Goal: Task Accomplishment & Management: Manage account settings

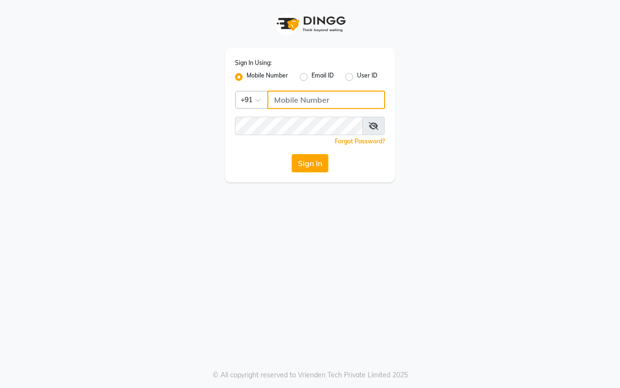
drag, startPoint x: 0, startPoint y: 0, endPoint x: 304, endPoint y: 103, distance: 320.8
click at [304, 103] on input "Username" at bounding box center [327, 100] width 118 height 18
type input "9664374351"
click at [313, 168] on button "Sign In" at bounding box center [310, 163] width 37 height 18
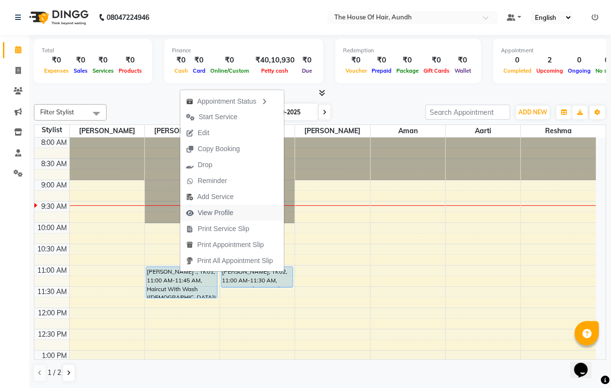
click at [216, 209] on span "View Profile" at bounding box center [216, 213] width 36 height 10
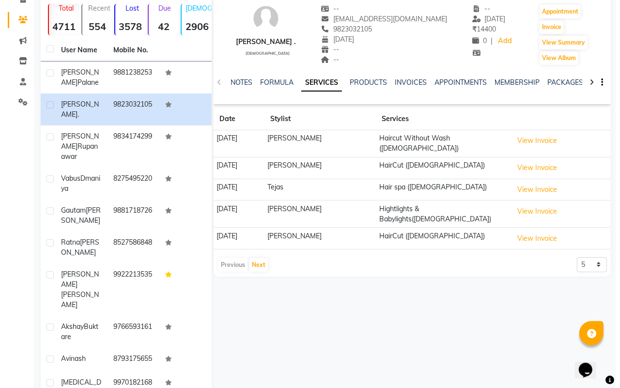
scroll to position [45, 0]
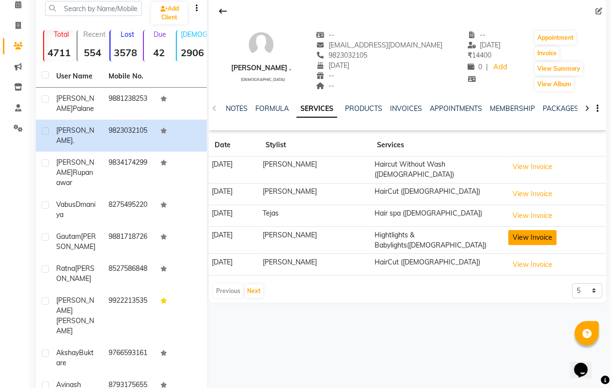
click at [539, 231] on button "View Invoice" at bounding box center [532, 237] width 48 height 15
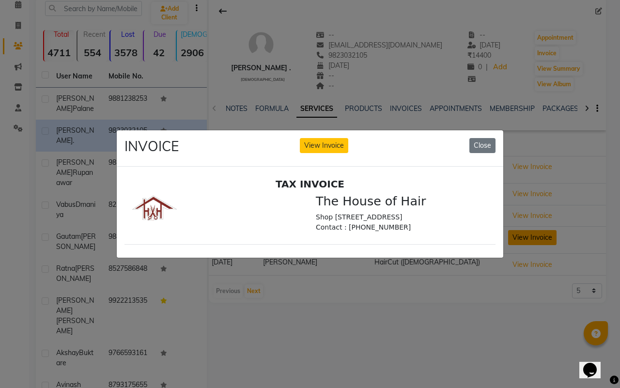
scroll to position [0, 0]
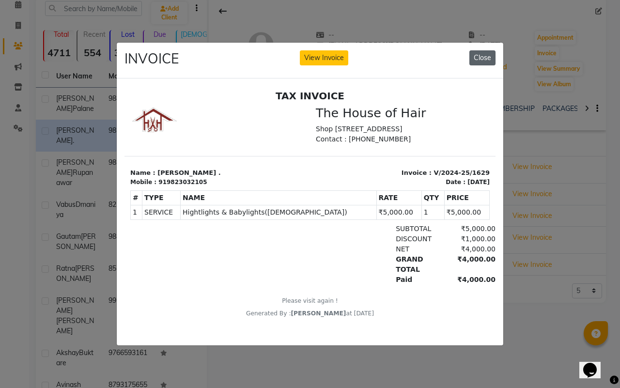
click at [481, 50] on button "Close" at bounding box center [483, 57] width 26 height 15
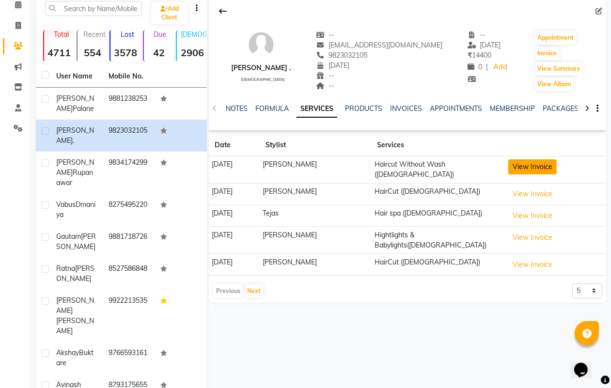
click at [526, 166] on button "View Invoice" at bounding box center [532, 166] width 48 height 15
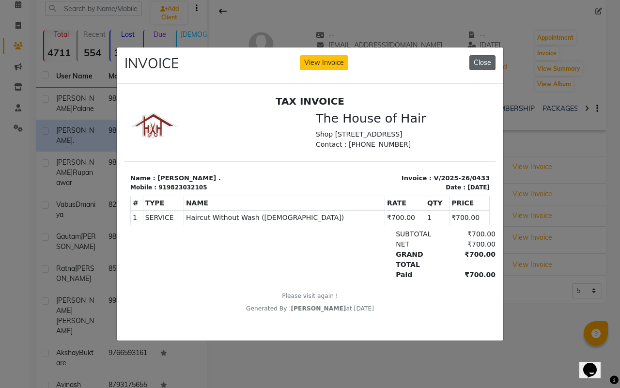
click at [483, 55] on button "Close" at bounding box center [483, 62] width 26 height 15
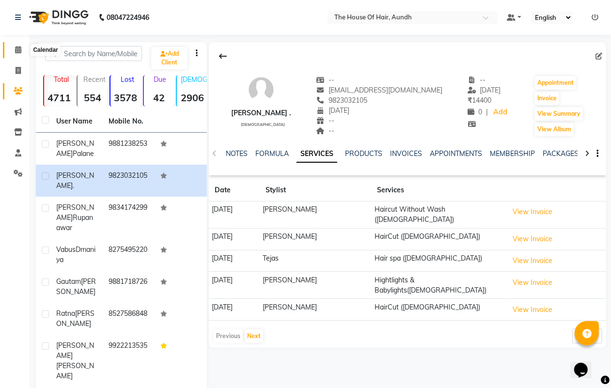
click at [18, 48] on icon at bounding box center [18, 49] width 6 height 7
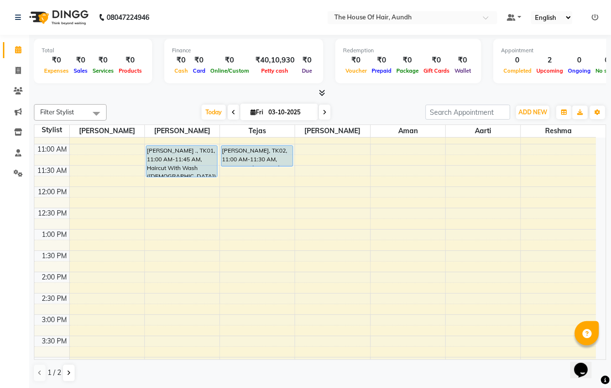
scroll to position [61, 0]
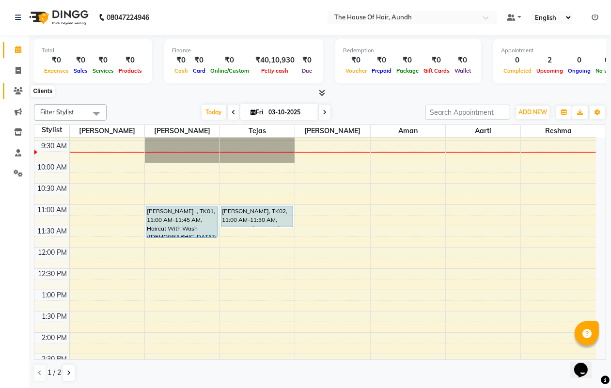
click at [17, 90] on icon at bounding box center [18, 90] width 9 height 7
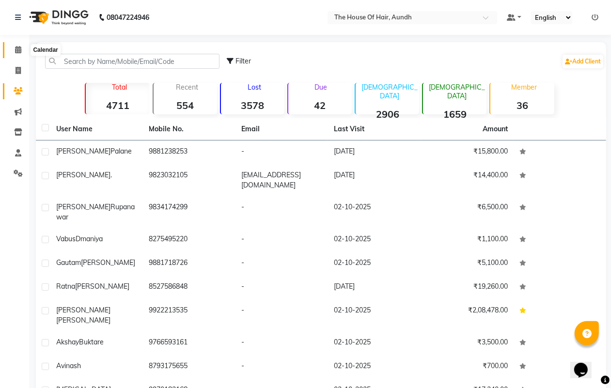
click at [17, 49] on icon at bounding box center [18, 49] width 6 height 7
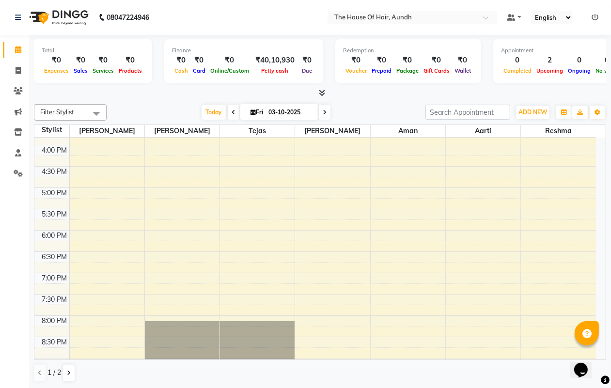
scroll to position [364, 0]
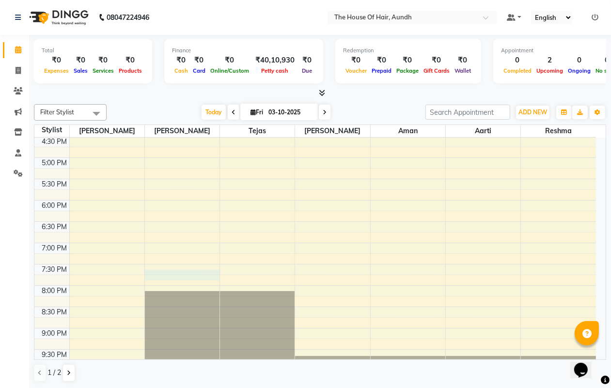
click at [162, 275] on div "8:00 AM 8:30 AM 9:00 AM 9:30 AM 10:00 AM 10:30 AM 11:00 AM 11:30 AM 12:00 PM 12…" at bounding box center [315, 72] width 562 height 597
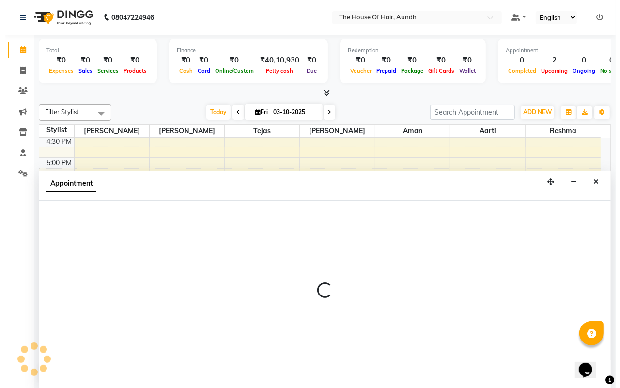
scroll to position [0, 0]
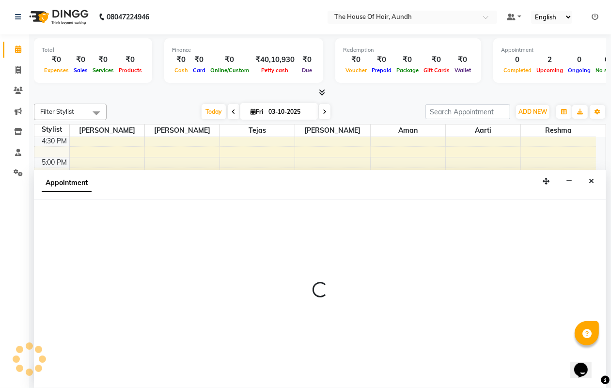
select select "6860"
select select "1170"
select select "tentative"
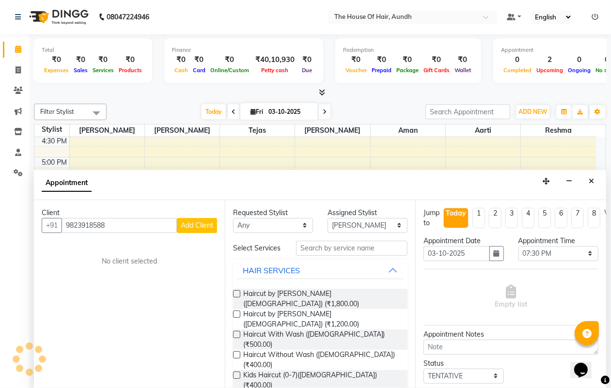
type input "9823918588"
click at [190, 221] on span "Add Client" at bounding box center [197, 225] width 32 height 9
select select "22"
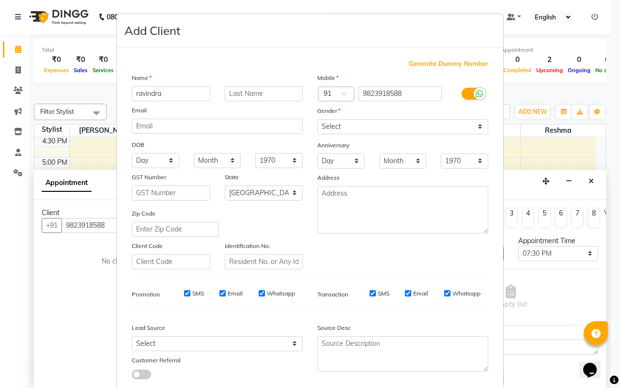
type input "ravindra"
click at [355, 125] on select "Select [DEMOGRAPHIC_DATA] [DEMOGRAPHIC_DATA] Other Prefer Not To Say" at bounding box center [402, 126] width 171 height 15
select select "[DEMOGRAPHIC_DATA]"
click at [317, 119] on select "Select [DEMOGRAPHIC_DATA] [DEMOGRAPHIC_DATA] Other Prefer Not To Say" at bounding box center [402, 126] width 171 height 15
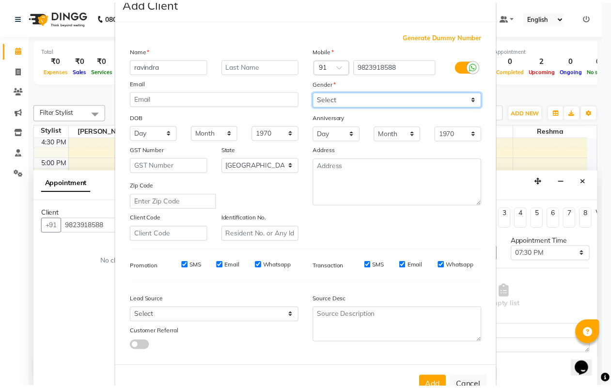
scroll to position [56, 0]
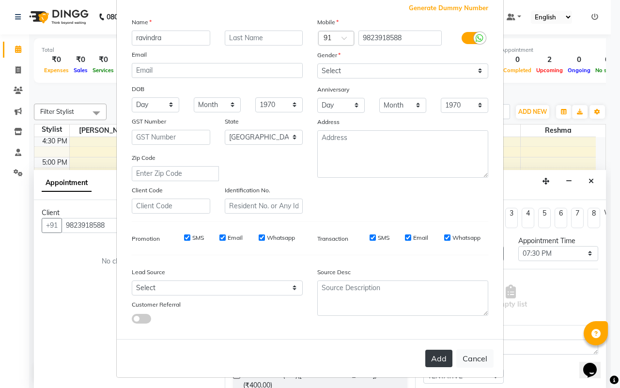
click at [431, 353] on button "Add" at bounding box center [439, 358] width 27 height 17
select select
select select "null"
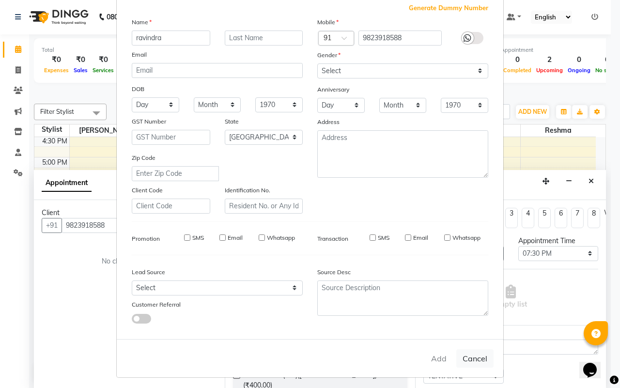
select select
checkbox input "false"
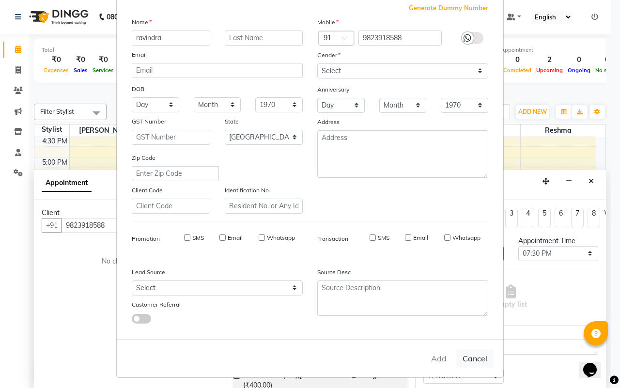
checkbox input "false"
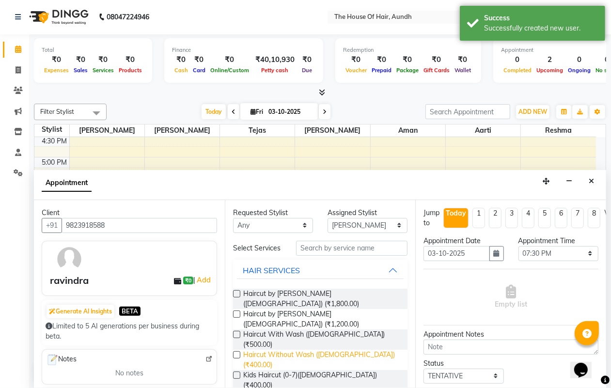
click at [291, 350] on span "Haircut Without Wash ([DEMOGRAPHIC_DATA]) (₹400.00)" at bounding box center [321, 360] width 157 height 20
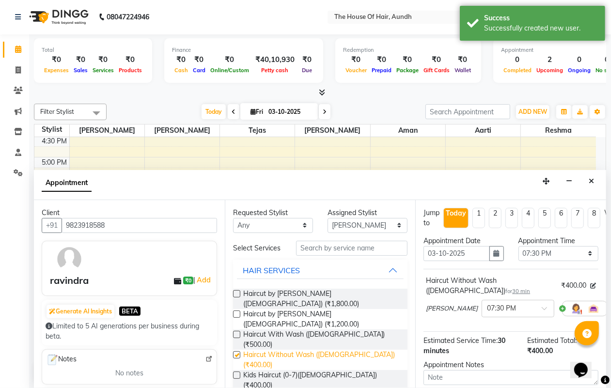
checkbox input "false"
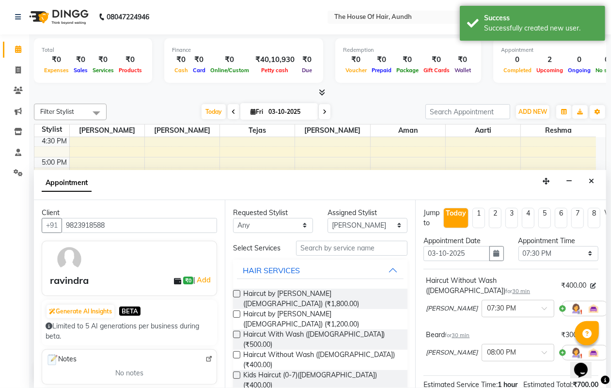
checkbox input "false"
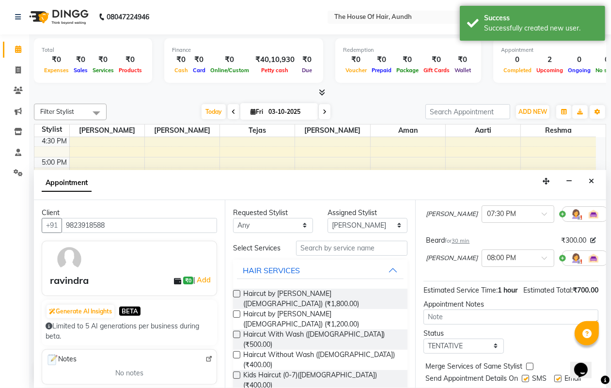
scroll to position [139, 0]
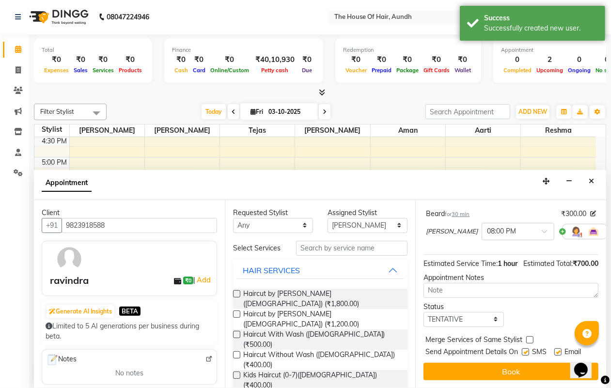
click at [529, 335] on div "Merge Services of Same Stylist" at bounding box center [511, 341] width 175 height 12
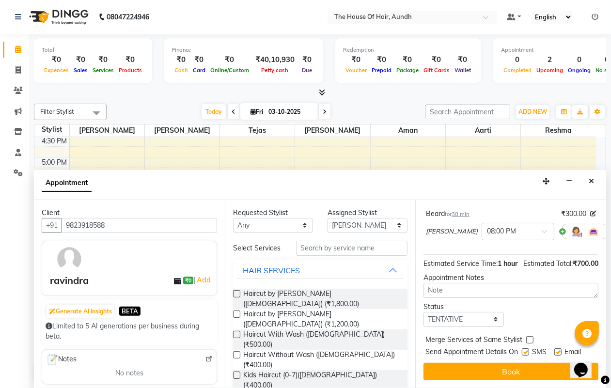
click at [527, 336] on label at bounding box center [529, 339] width 7 height 7
click at [527, 338] on input "checkbox" at bounding box center [529, 341] width 6 height 6
checkbox input "true"
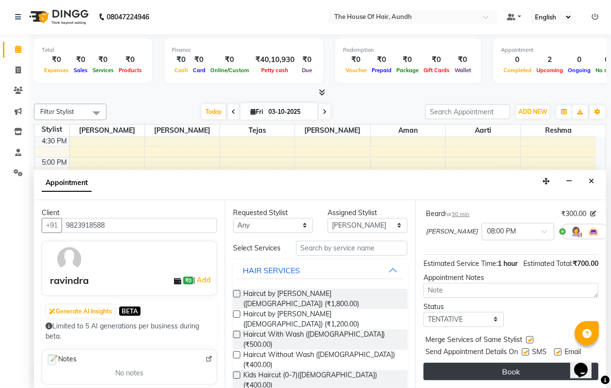
click at [512, 363] on button "Book" at bounding box center [511, 371] width 175 height 17
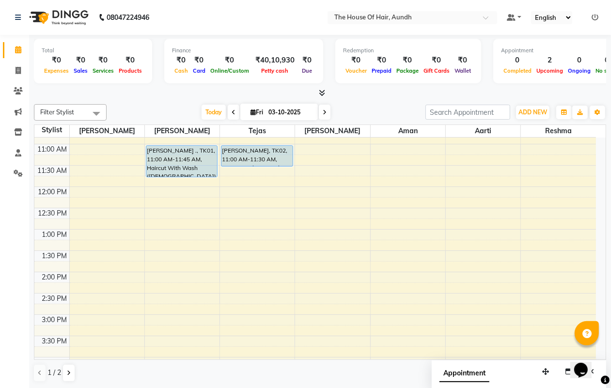
scroll to position [182, 0]
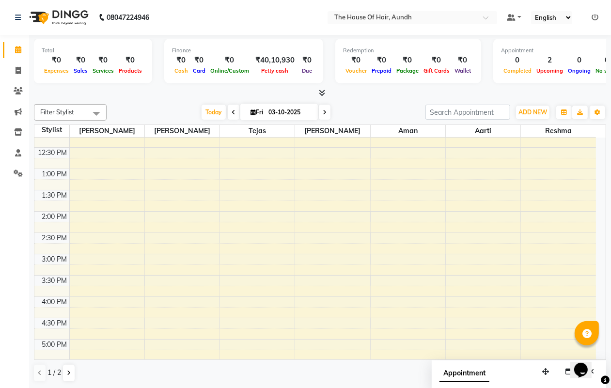
click at [236, 219] on div "8:00 AM 8:30 AM 9:00 AM 9:30 AM 10:00 AM 10:30 AM 11:00 AM 11:30 AM 12:00 PM 12…" at bounding box center [315, 254] width 562 height 597
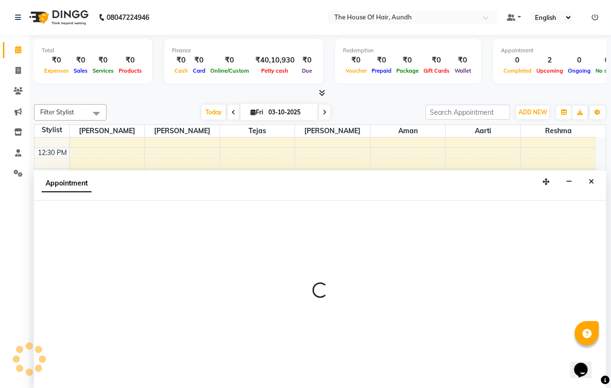
select select "6864"
select select "840"
select select "tentative"
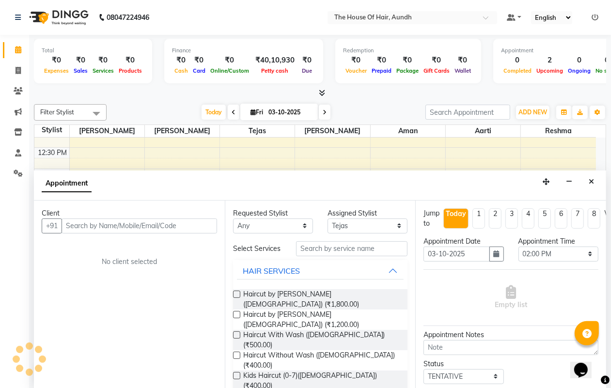
scroll to position [0, 0]
click at [185, 228] on input "text" at bounding box center [140, 225] width 156 height 15
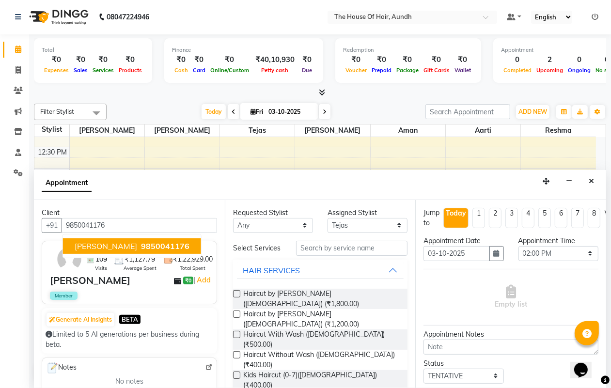
click at [129, 245] on span "[PERSON_NAME]" at bounding box center [106, 246] width 63 height 10
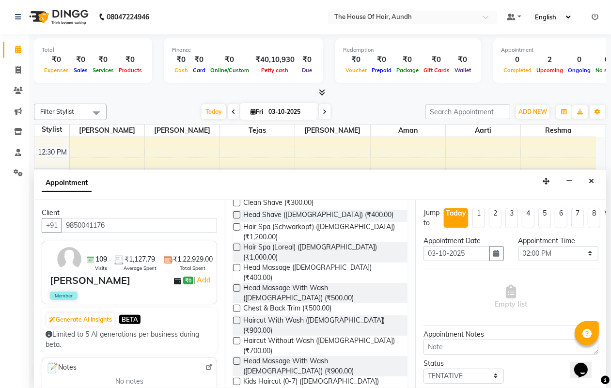
scroll to position [242, 0]
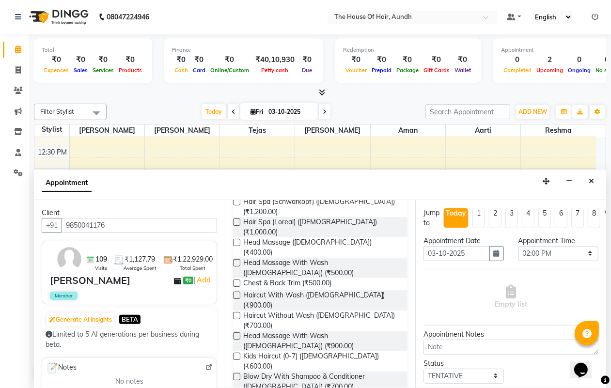
type input "9850041176"
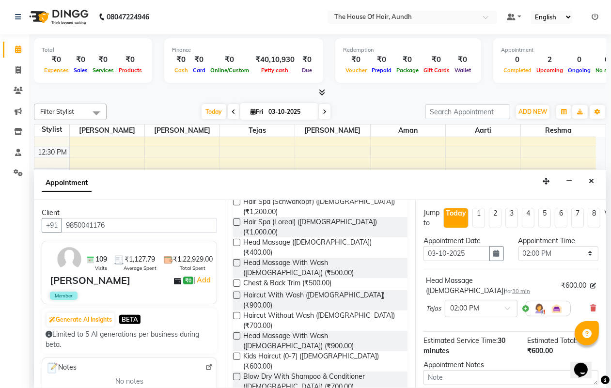
checkbox input "false"
click at [590, 305] on icon at bounding box center [593, 308] width 6 height 7
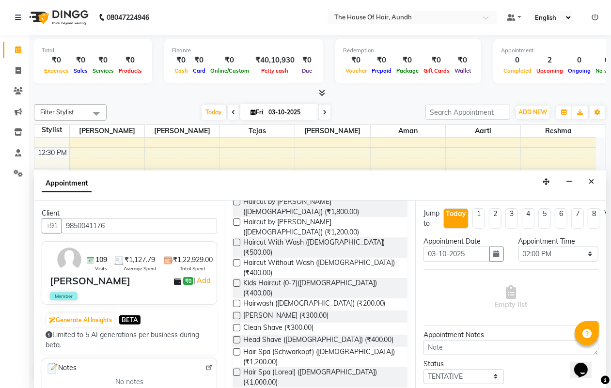
scroll to position [121, 0]
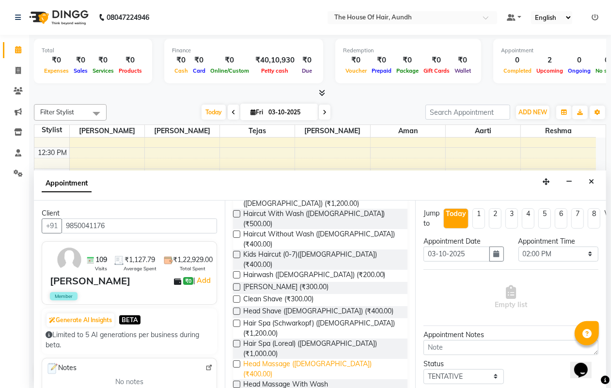
click at [326, 359] on span "Head Massage ([DEMOGRAPHIC_DATA]) (₹400.00)" at bounding box center [321, 369] width 157 height 20
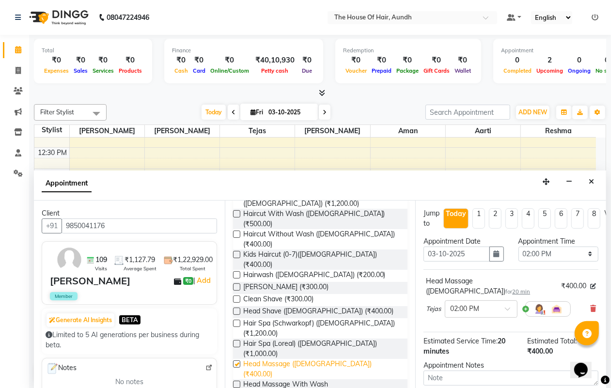
checkbox input "false"
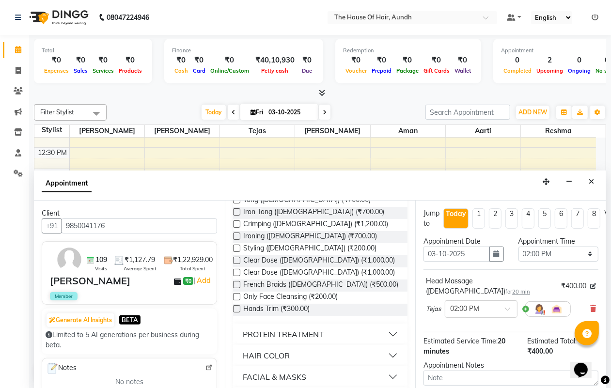
scroll to position [545, 0]
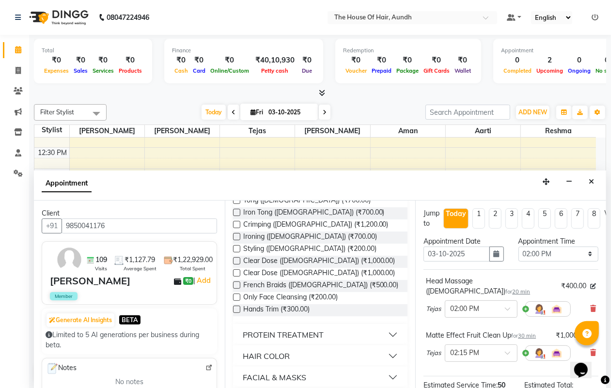
checkbox input "false"
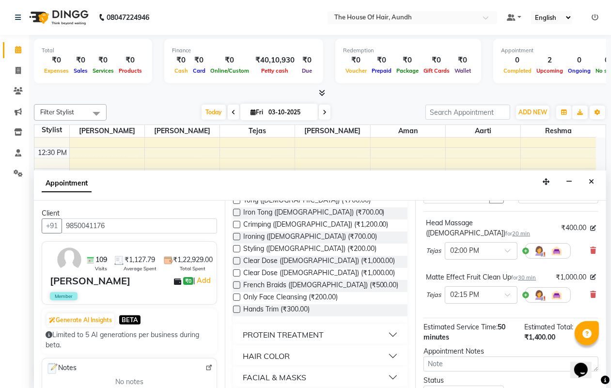
scroll to position [139, 0]
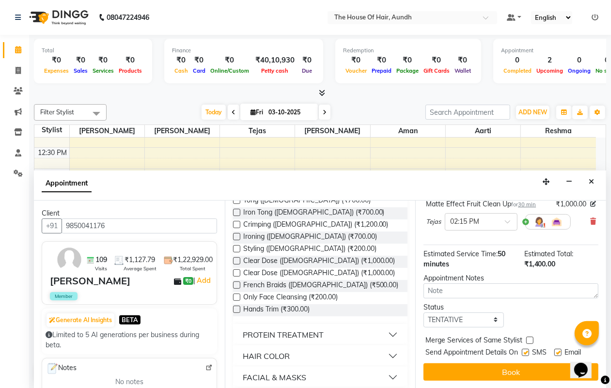
click at [531, 337] on label at bounding box center [529, 340] width 7 height 7
click at [531, 338] on input "checkbox" at bounding box center [529, 341] width 6 height 6
checkbox input "true"
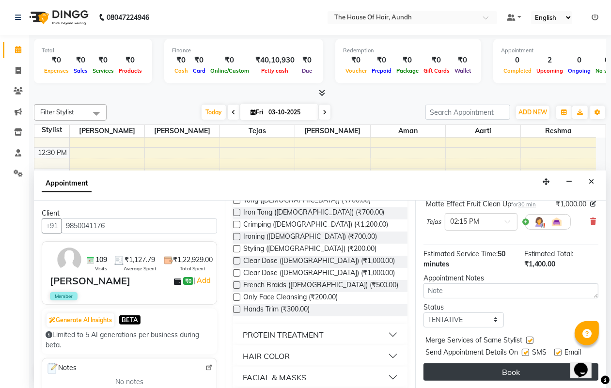
click at [520, 364] on button "Book" at bounding box center [511, 372] width 175 height 17
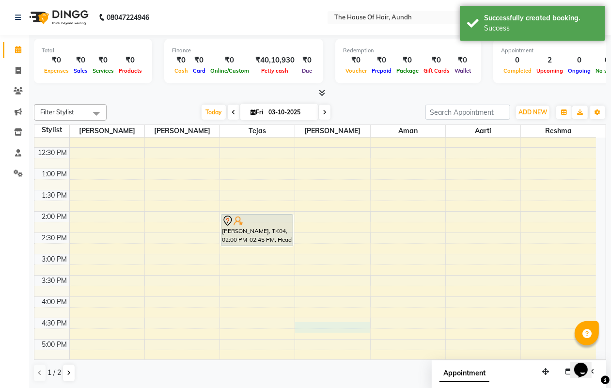
drag, startPoint x: 311, startPoint y: 286, endPoint x: 337, endPoint y: 332, distance: 52.5
click at [334, 329] on div "8:00 AM 8:30 AM 9:00 AM 9:30 AM 10:00 AM 10:30 AM 11:00 AM 11:30 AM 12:00 PM 12…" at bounding box center [315, 254] width 562 height 597
select select "32779"
select select "990"
select select "tentative"
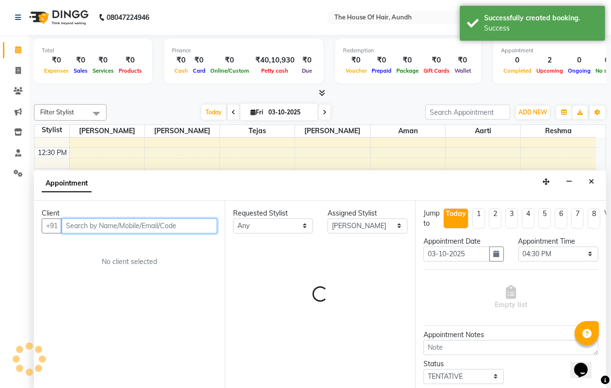
scroll to position [0, 0]
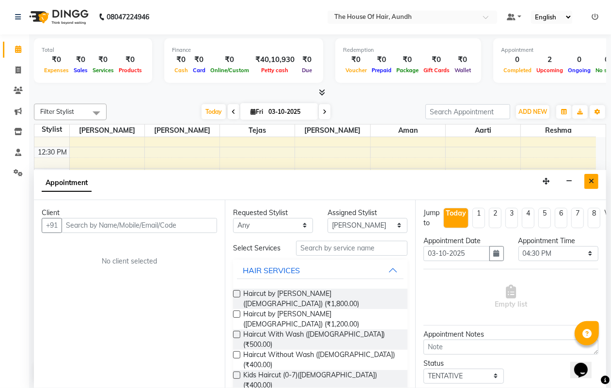
click at [590, 185] on icon "Close" at bounding box center [591, 181] width 5 height 7
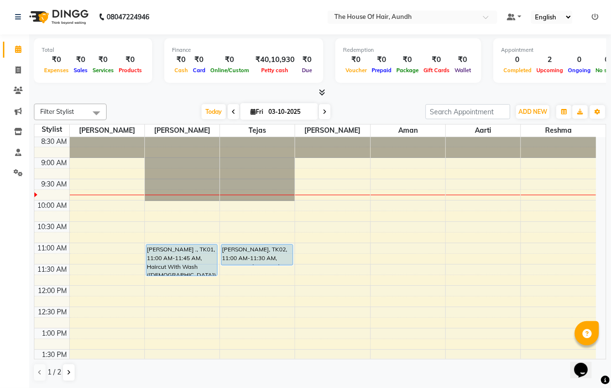
scroll to position [0, 0]
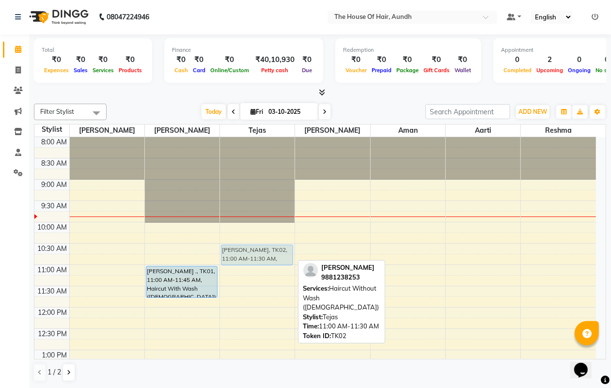
drag, startPoint x: 255, startPoint y: 277, endPoint x: 253, endPoint y: 258, distance: 19.5
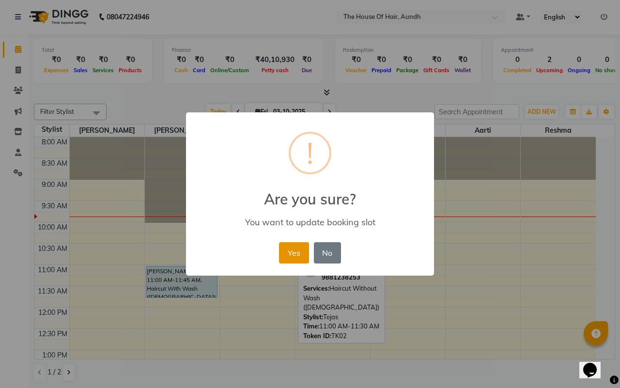
click at [298, 247] on button "Yes" at bounding box center [294, 252] width 30 height 21
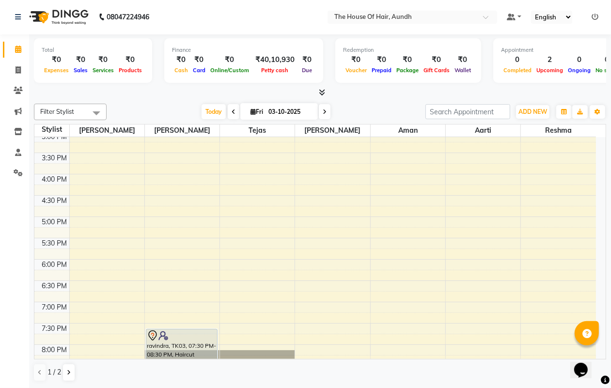
scroll to position [381, 0]
